Goal: Manage account settings

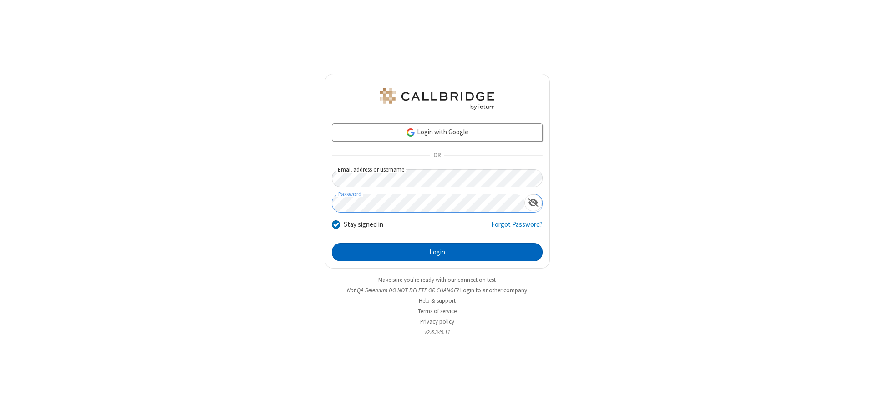
click at [437, 252] on button "Login" at bounding box center [437, 252] width 211 height 18
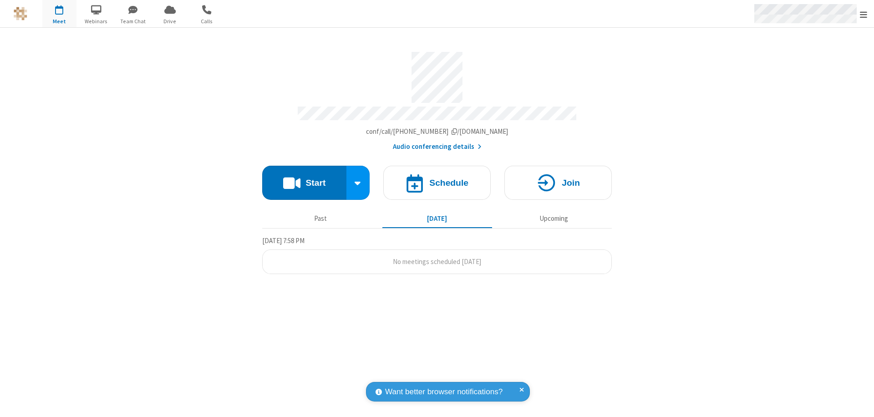
click at [864, 14] on span "Open menu" at bounding box center [863, 14] width 7 height 9
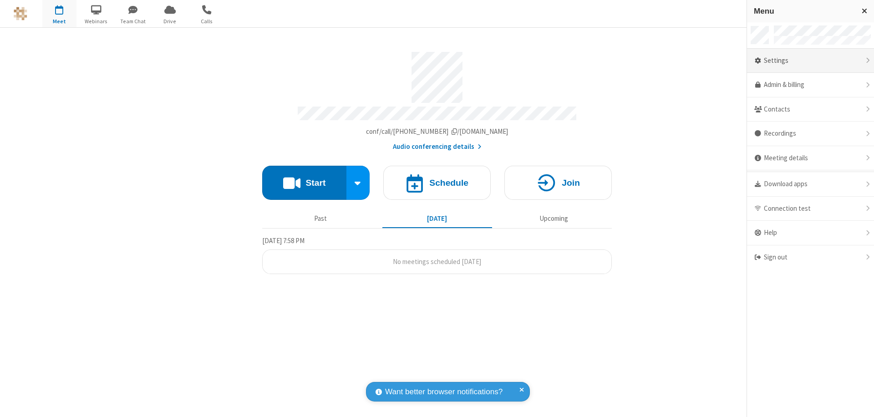
click at [810, 61] on div "Settings" at bounding box center [810, 61] width 127 height 25
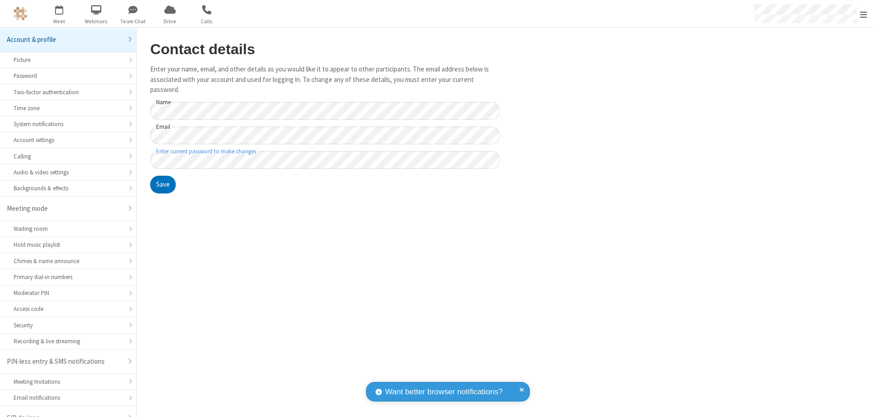
scroll to position [13, 0]
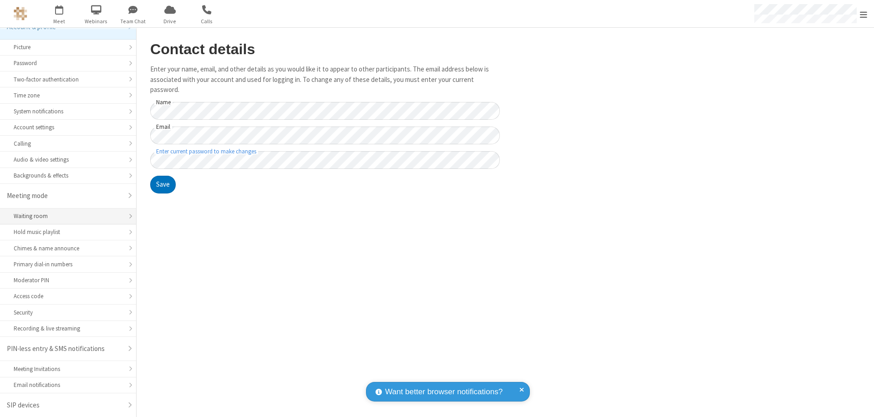
click at [65, 216] on div "Waiting room" at bounding box center [68, 216] width 109 height 9
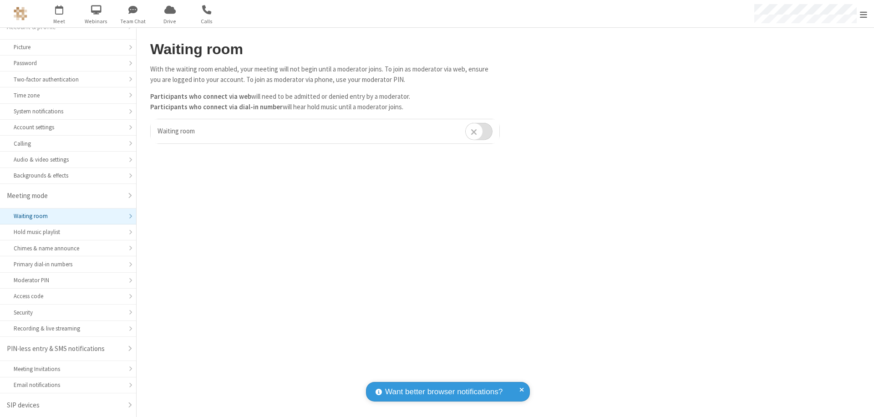
click at [479, 131] on input "checkbox" at bounding box center [478, 131] width 27 height 18
checkbox input "true"
click at [864, 14] on span "Open menu" at bounding box center [863, 14] width 7 height 9
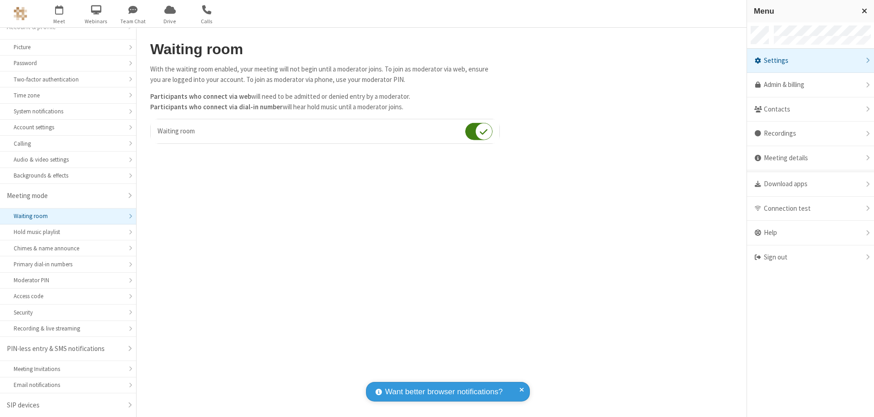
click at [810, 257] on div "Sign out" at bounding box center [810, 257] width 127 height 24
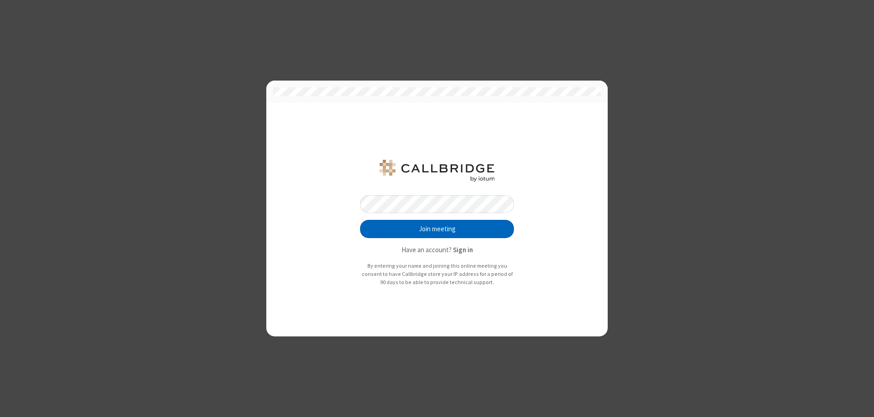
click at [437, 229] on button "Join meeting" at bounding box center [437, 229] width 154 height 18
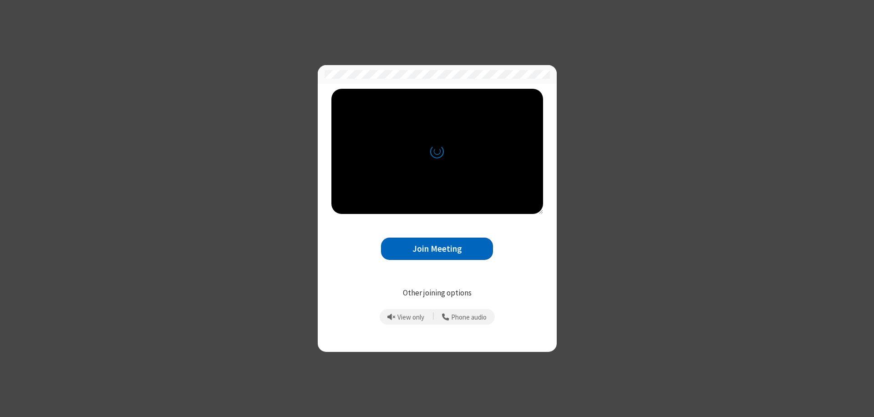
click at [437, 249] on button "Join Meeting" at bounding box center [437, 249] width 112 height 22
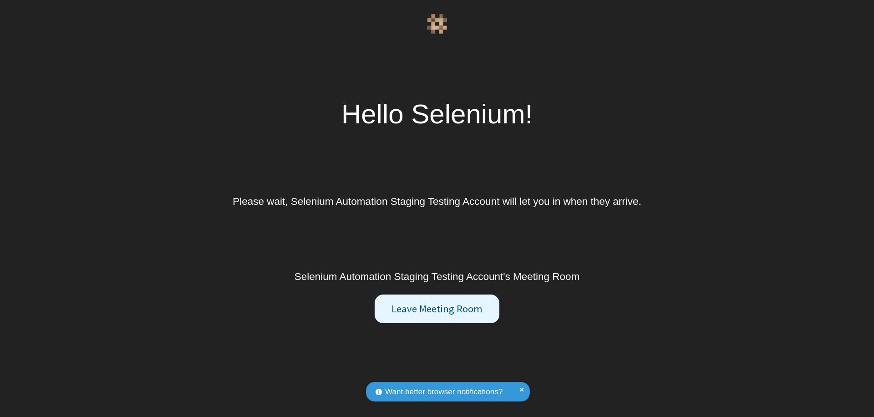
click at [437, 309] on button "Leave Meeting Room" at bounding box center [437, 309] width 124 height 29
